Goal: Information Seeking & Learning: Learn about a topic

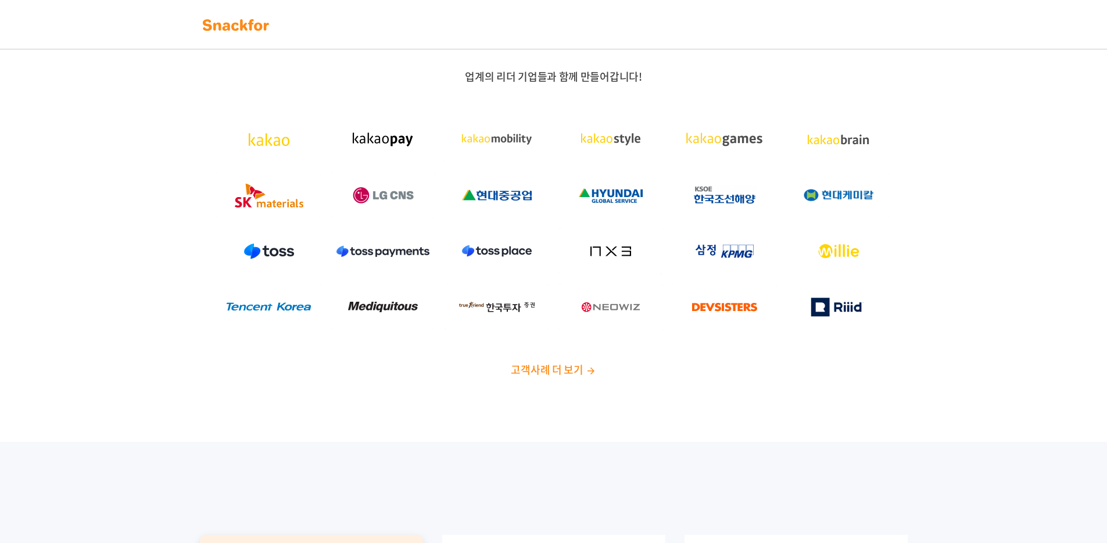
click at [253, 26] on img at bounding box center [235, 25] width 73 height 19
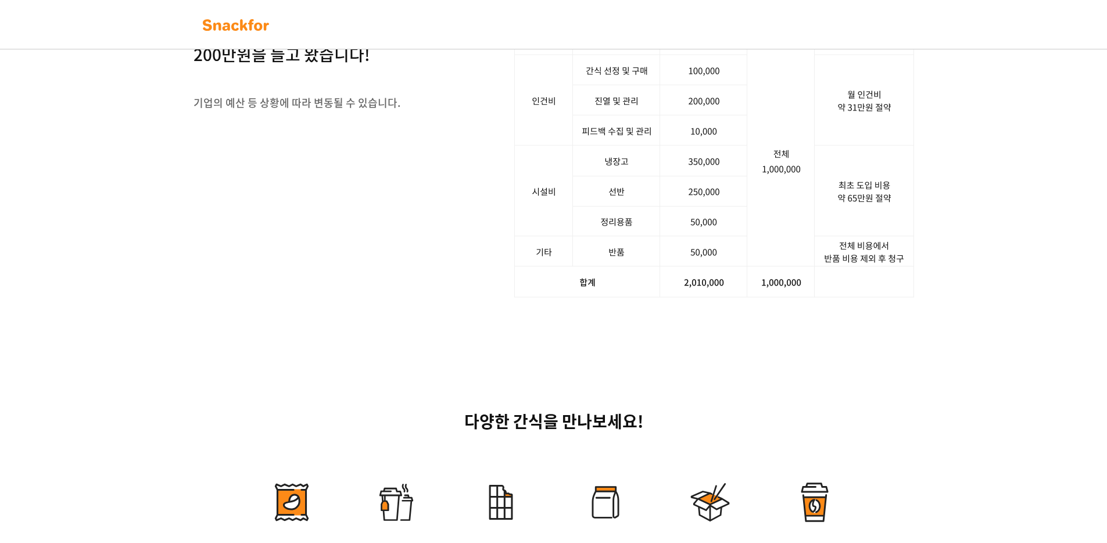
scroll to position [1481, 0]
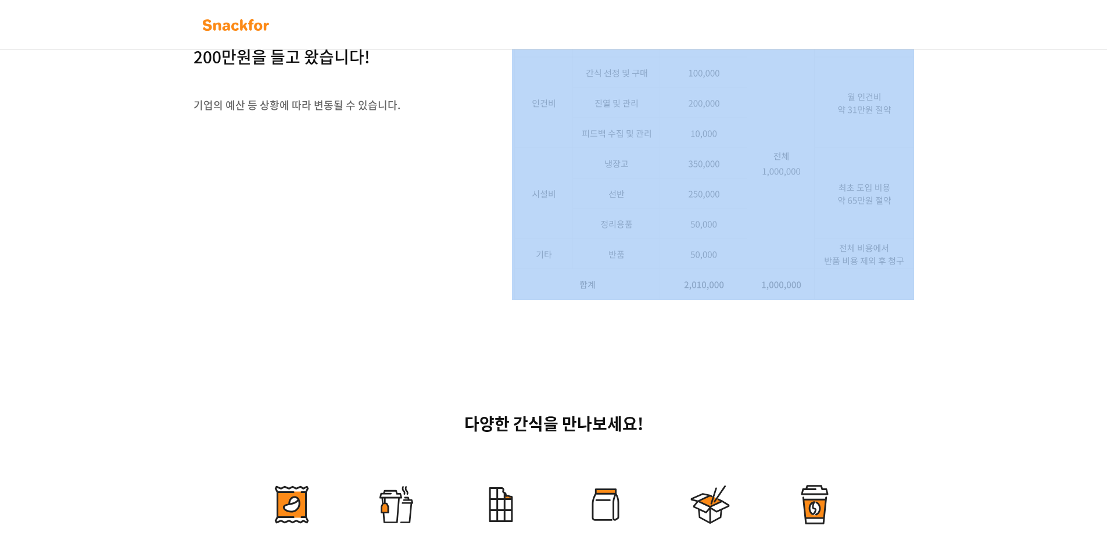
drag, startPoint x: 479, startPoint y: 222, endPoint x: 823, endPoint y: 336, distance: 362.3
click at [821, 300] on div "사장님, 스낵포에 100만 원어치 주문했더니, 200만원을 들고 왔습니다! 기업의 예산 등 상황에 따라 변동될 수 있습니다. 서비스 문의하기" at bounding box center [553, 148] width 720 height 304
click at [823, 300] on img at bounding box center [714, 148] width 400 height 304
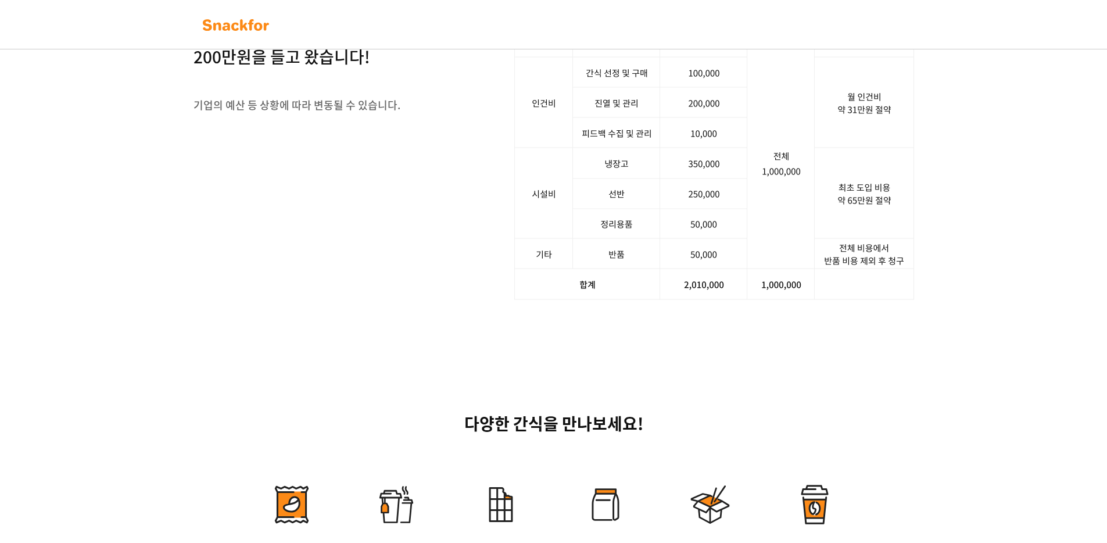
click at [933, 309] on div "사장님, 스낵포에 100만 원어치 주문했더니, 200만원을 들고 왔습니다! 기업의 예산 등 상황에 따라 변동될 수 있습니다. 서비스 문의하기" at bounding box center [553, 147] width 1107 height 415
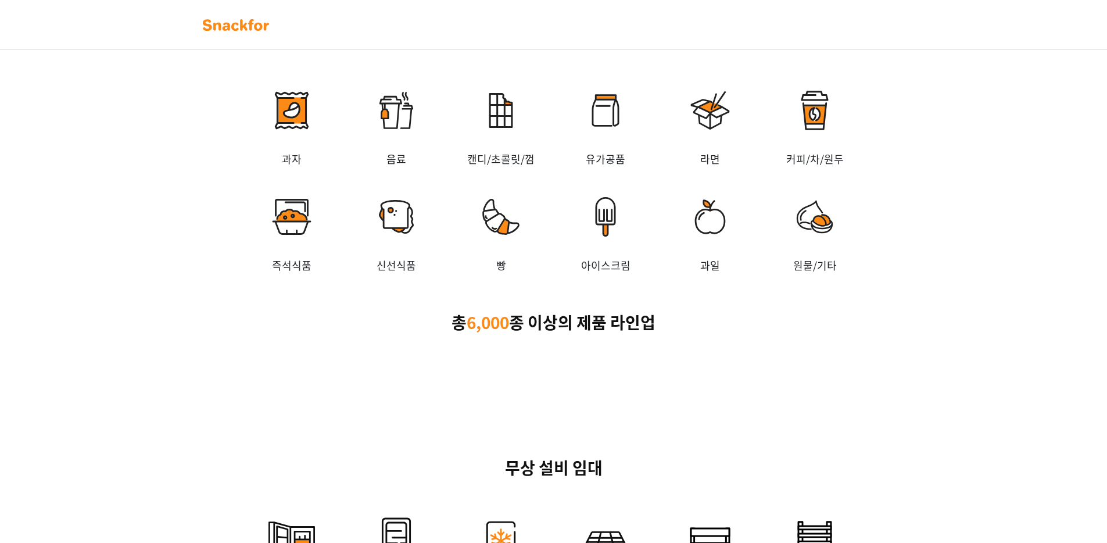
scroll to position [1899, 0]
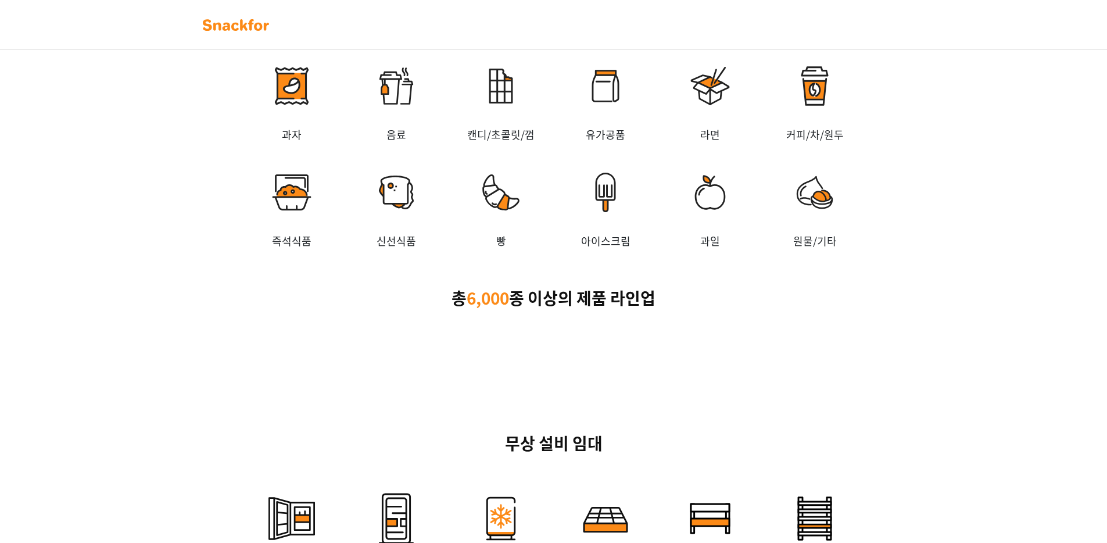
click at [889, 289] on div "다양한 간식을 만나보세요! 과자 음료 캔디/초콜릿/껌 유가공품 라면 커피/차/원두 즉석식품 신선식품 빵 아이스크림 과일 원물/기타 총 6,00…" at bounding box center [554, 151] width 726 height 317
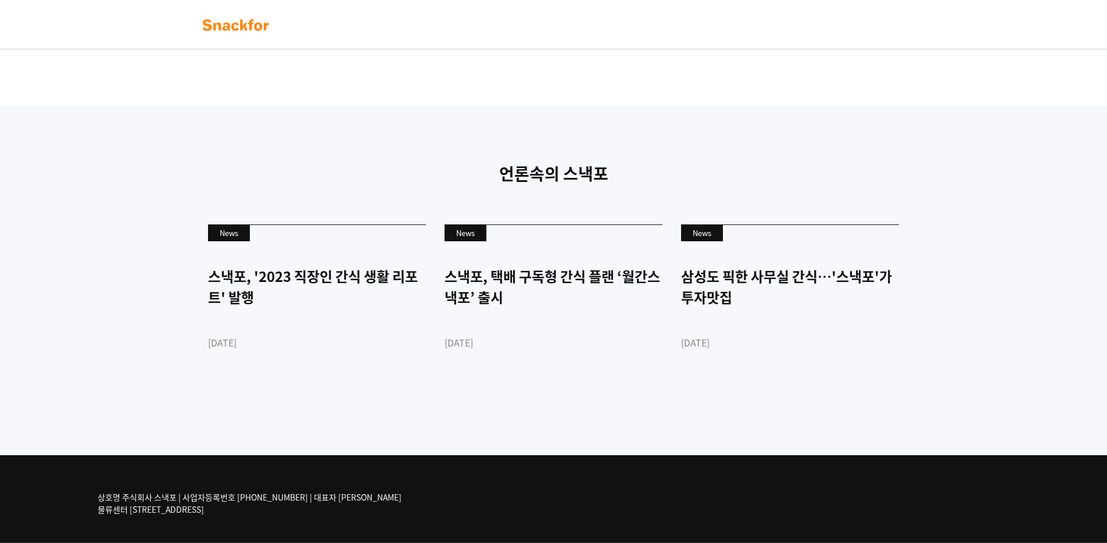
scroll to position [2723, 0]
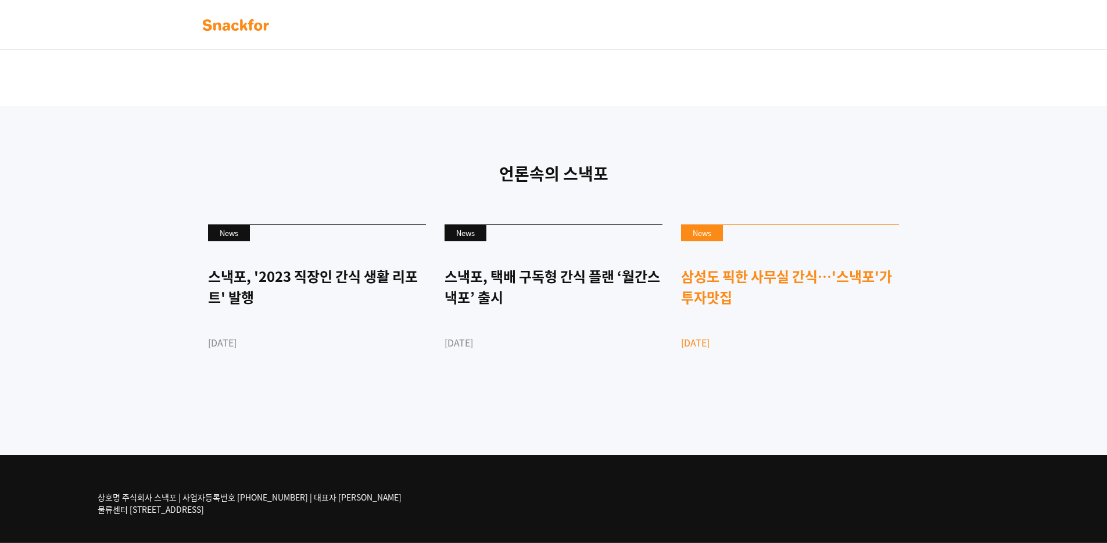
click at [820, 279] on div "삼성도 픽한 사무실 간식…'스낵포'가 투자맛집" at bounding box center [790, 287] width 218 height 42
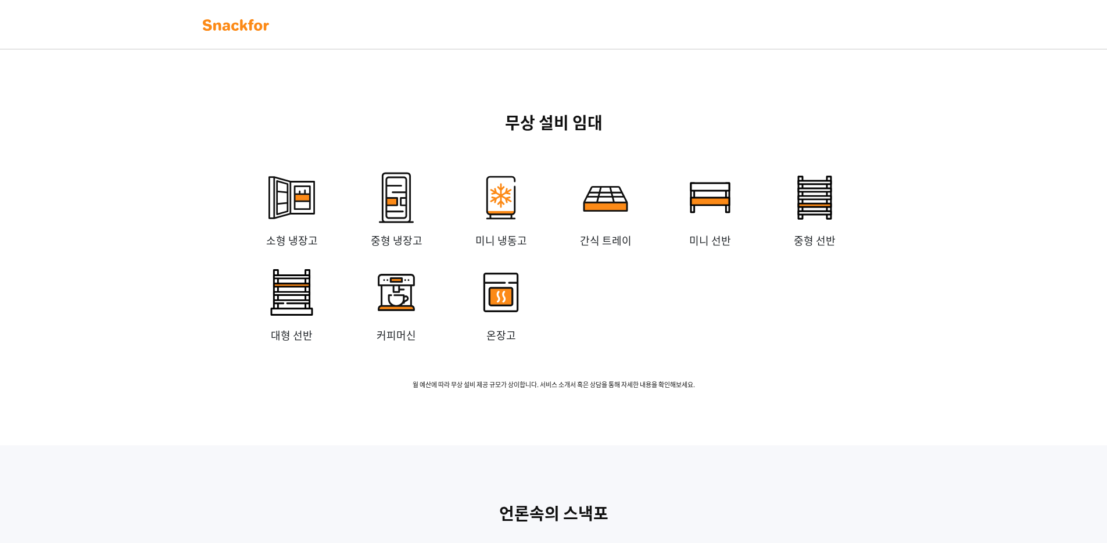
scroll to position [2083, 0]
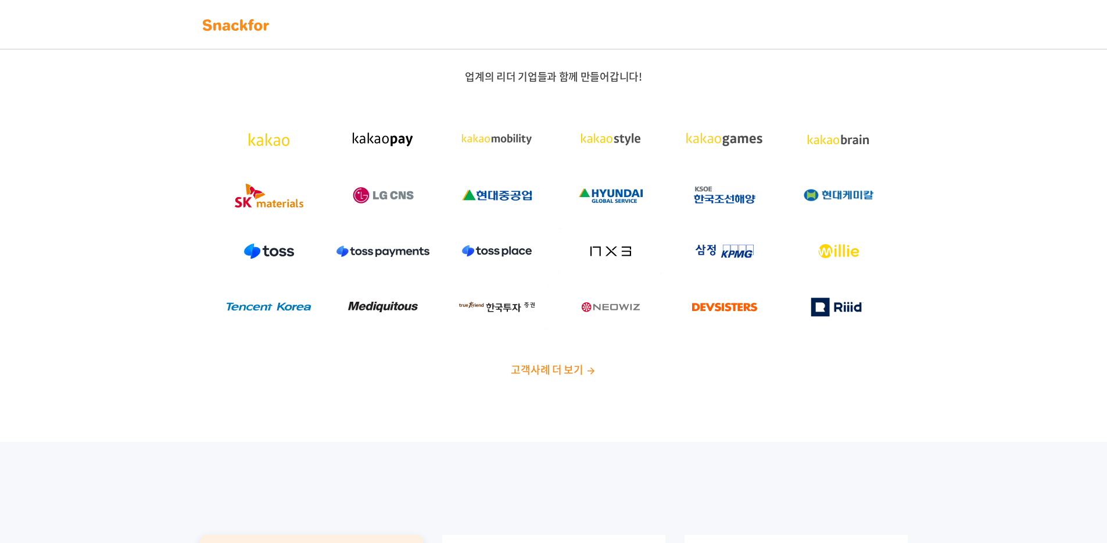
click at [568, 378] on div "업계의 리더 기업들과 함께 만들어갑니다! 고객사례 더 보기" at bounding box center [553, 228] width 1107 height 428
click at [571, 374] on span "고객사례 더 보기" at bounding box center [547, 369] width 72 height 16
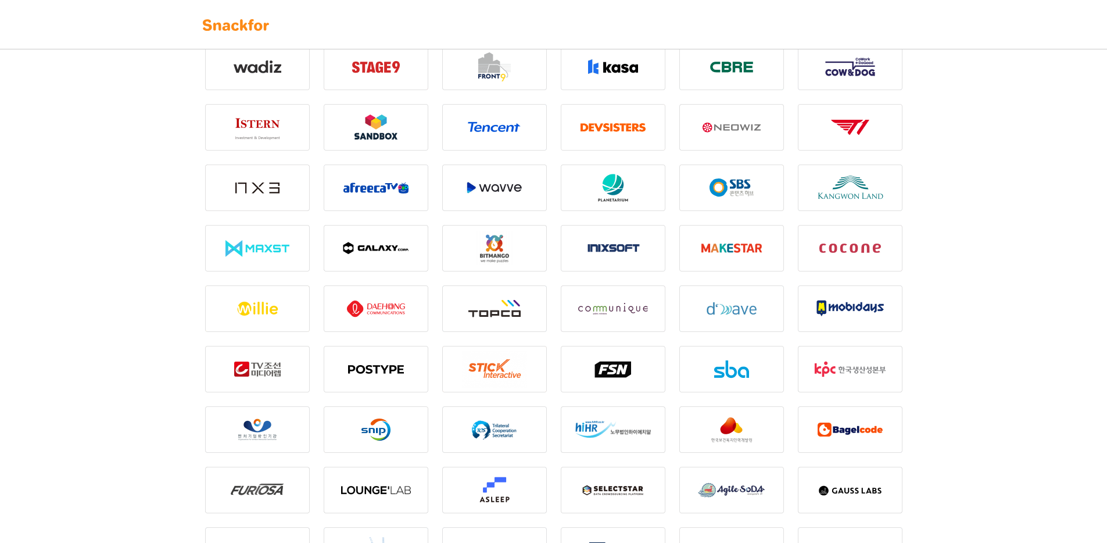
scroll to position [1450, 0]
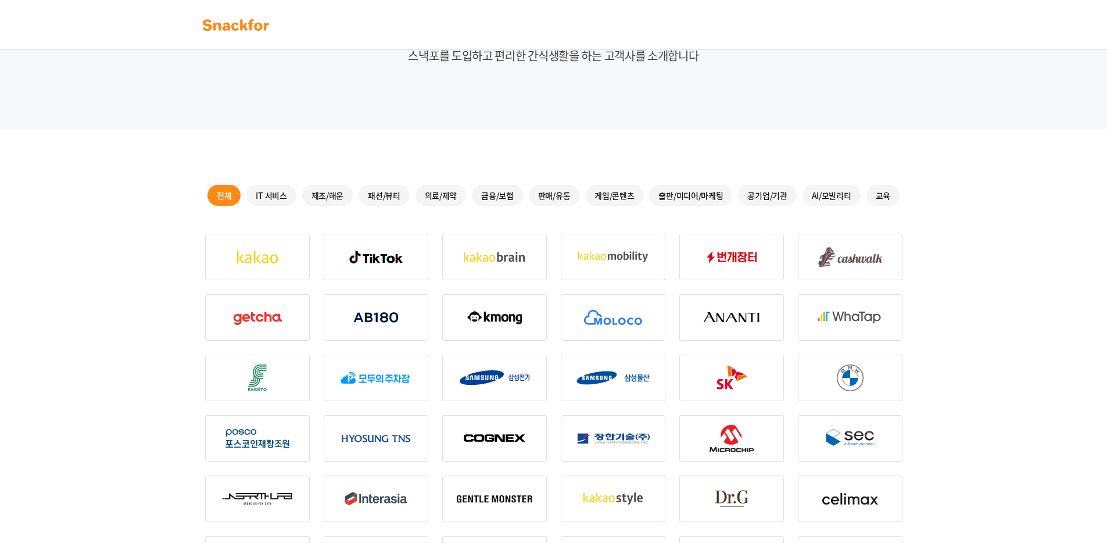
scroll to position [0, 0]
